Goal: Information Seeking & Learning: Find specific fact

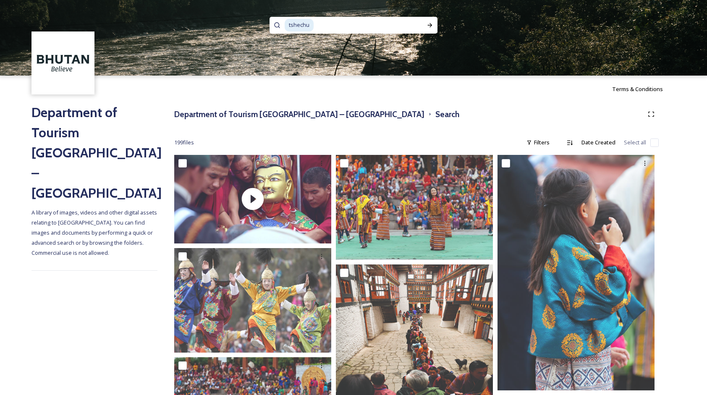
click at [326, 25] on input at bounding box center [364, 25] width 100 height 18
click at [385, 28] on input at bounding box center [364, 25] width 100 height 18
type input "t"
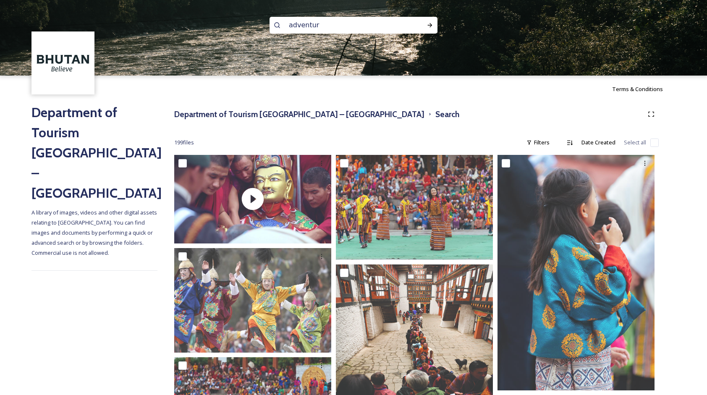
type input "adventure"
click at [437, 24] on div "Run Search" at bounding box center [429, 25] width 15 height 15
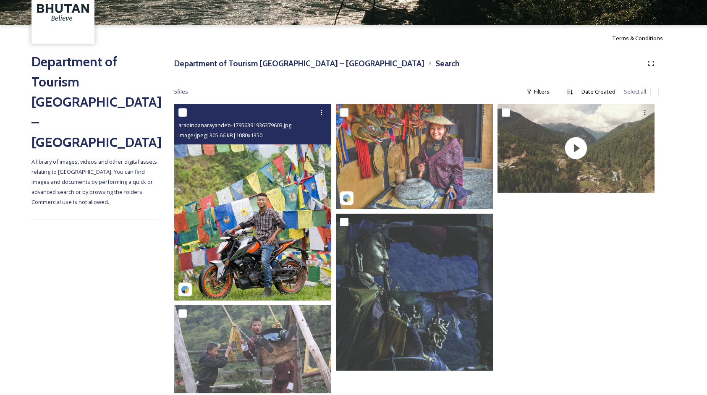
scroll to position [67, 0]
